Goal: Information Seeking & Learning: Learn about a topic

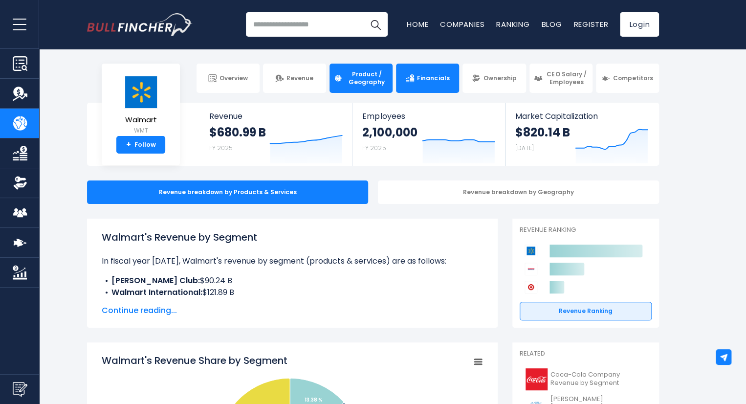
click at [441, 87] on link "Financials" at bounding box center [427, 78] width 63 height 29
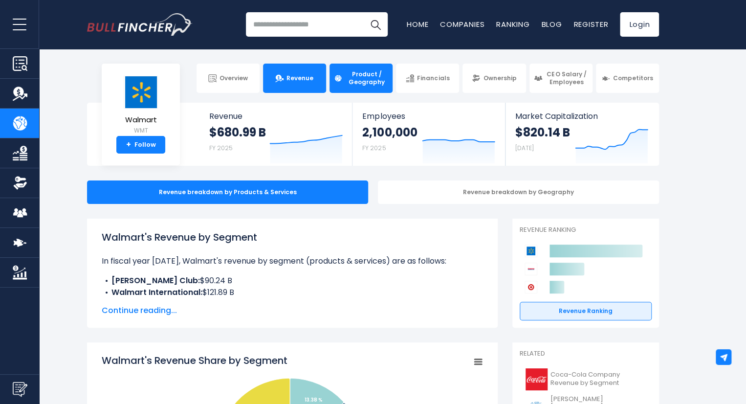
click at [305, 83] on link "Revenue" at bounding box center [294, 78] width 63 height 29
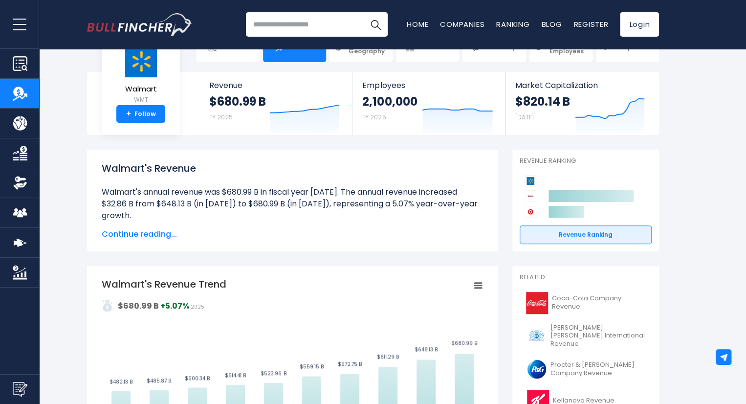
scroll to position [222, 0]
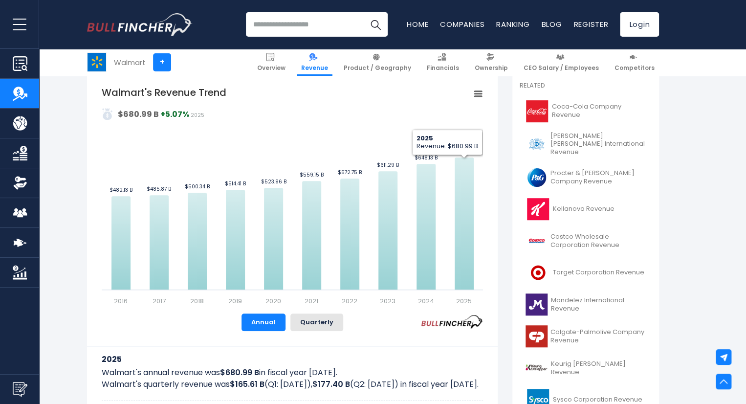
click at [489, 164] on div "Walmart's Revenue Trend Created with Highcharts 12.1.2 Values Chart context men…" at bounding box center [292, 251] width 410 height 355
